Goal: Information Seeking & Learning: Learn about a topic

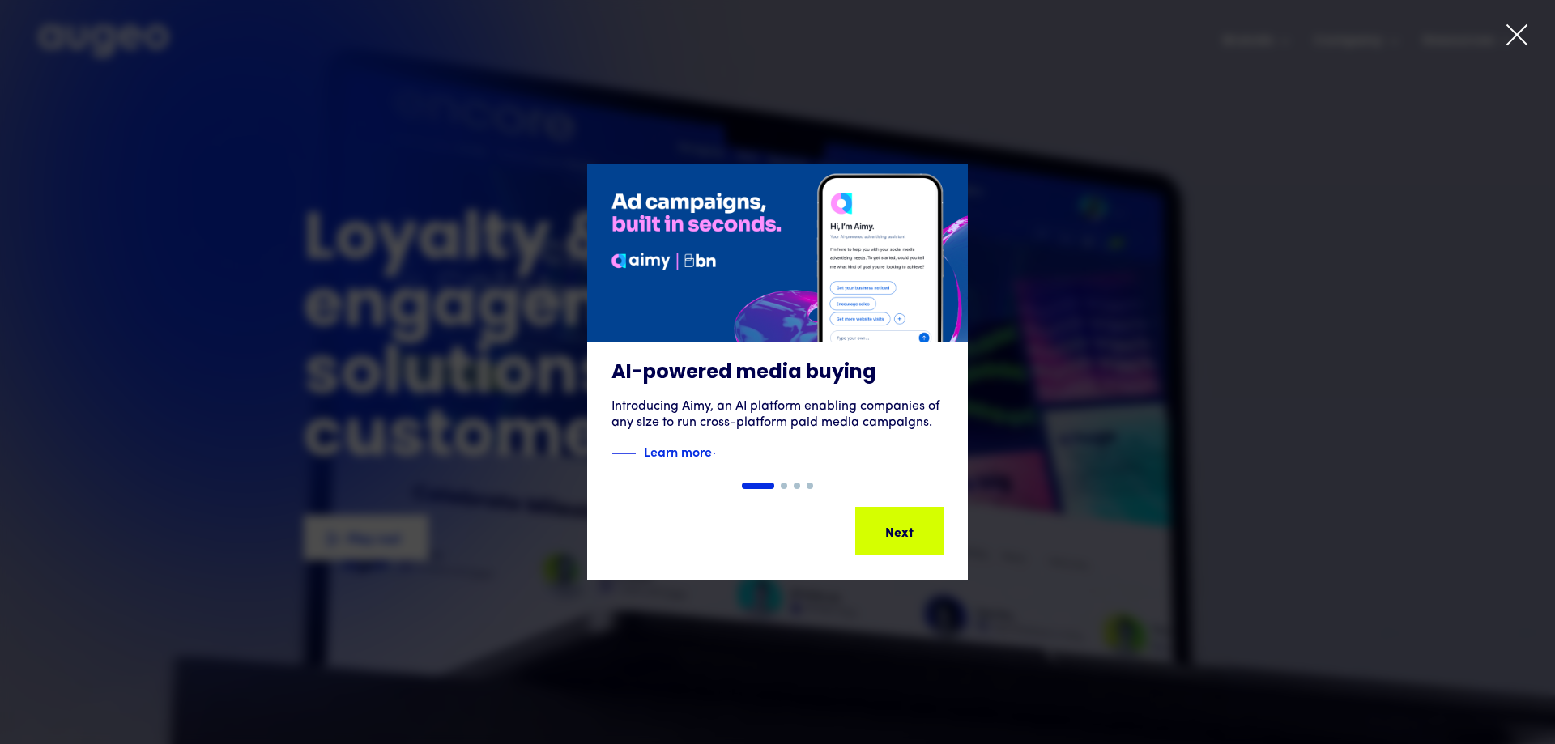
click at [1201, 355] on div "1 of 4" at bounding box center [777, 371] width 1555 height 415
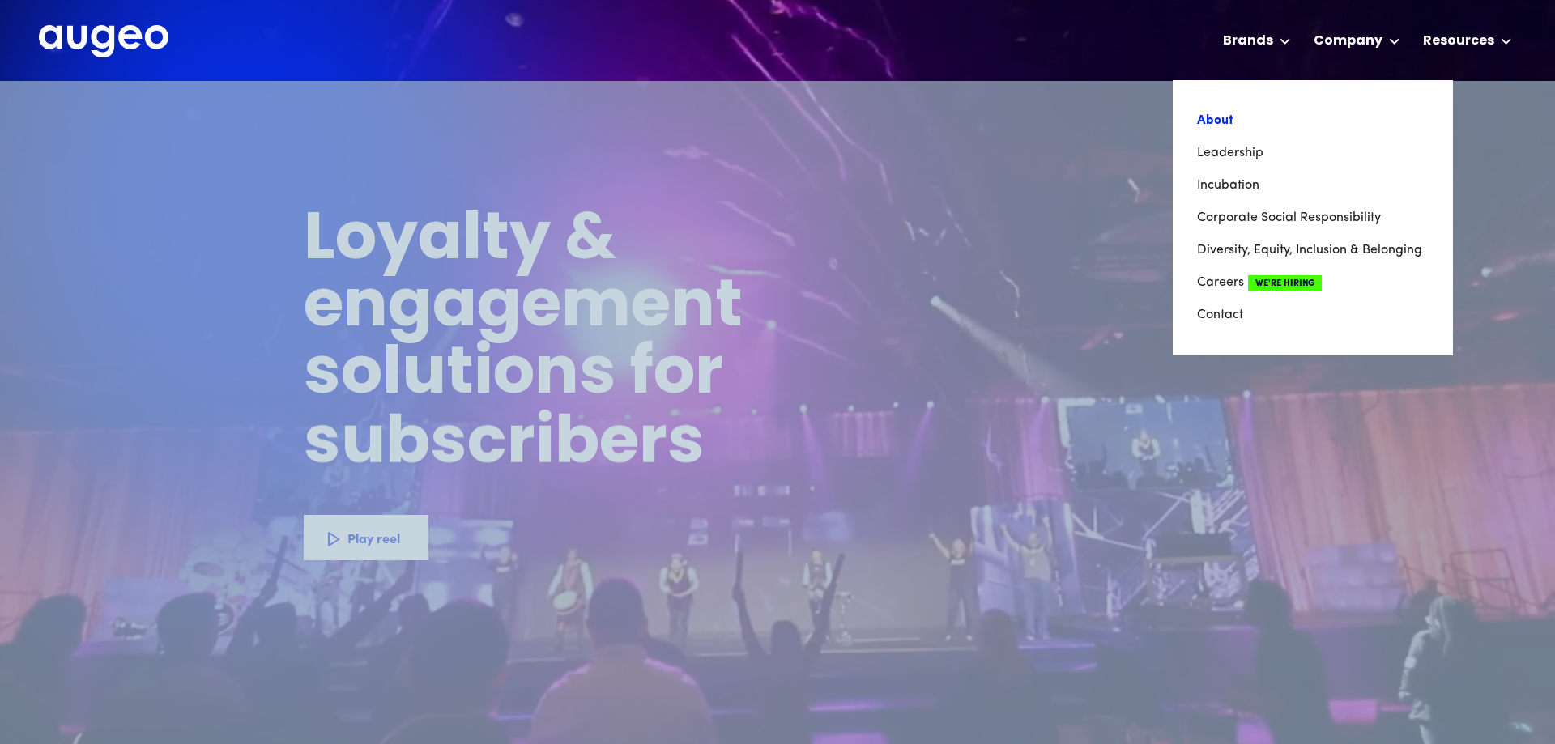
click at [1237, 121] on link "About" at bounding box center [1313, 120] width 232 height 32
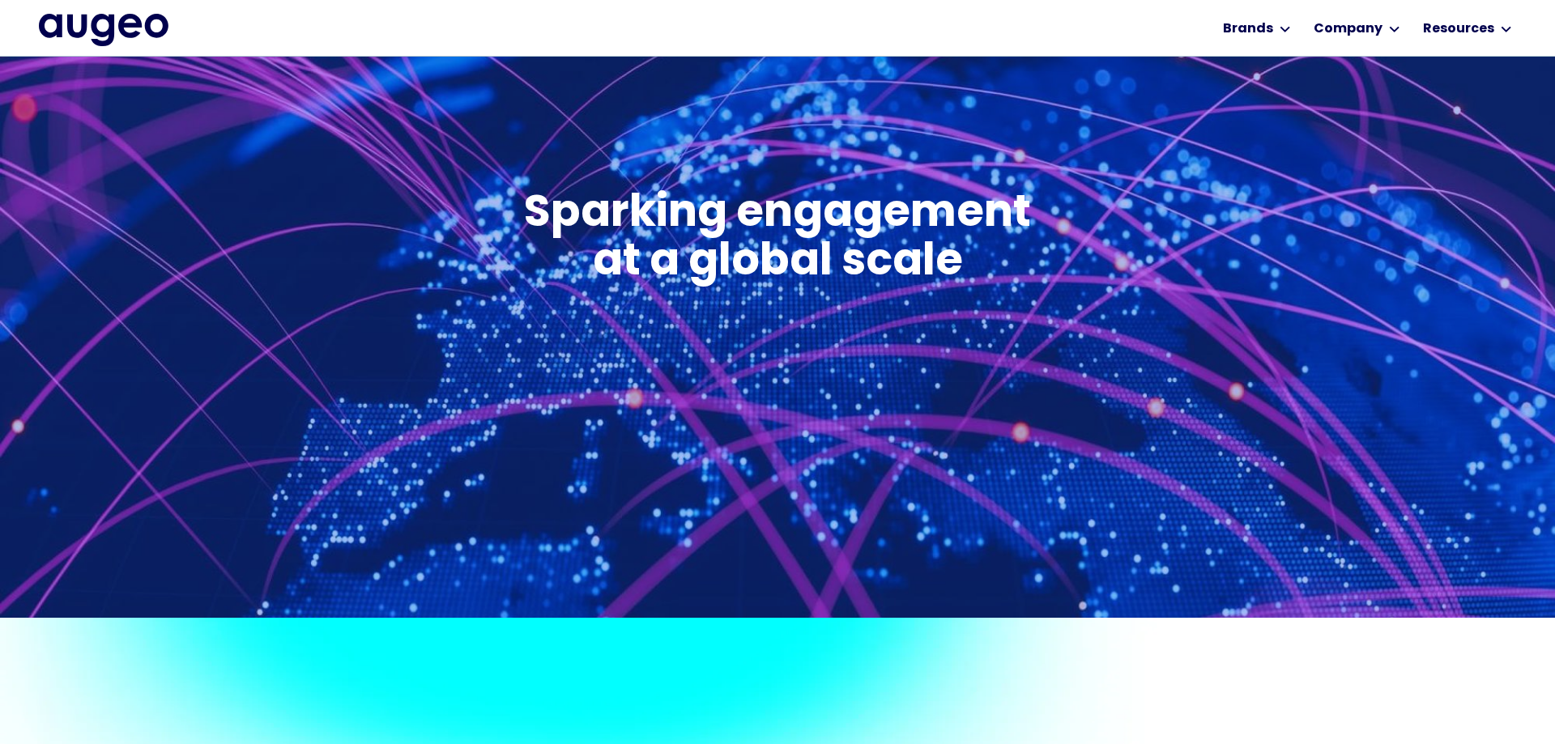
scroll to position [734, 0]
